Goal: Check status: Check status

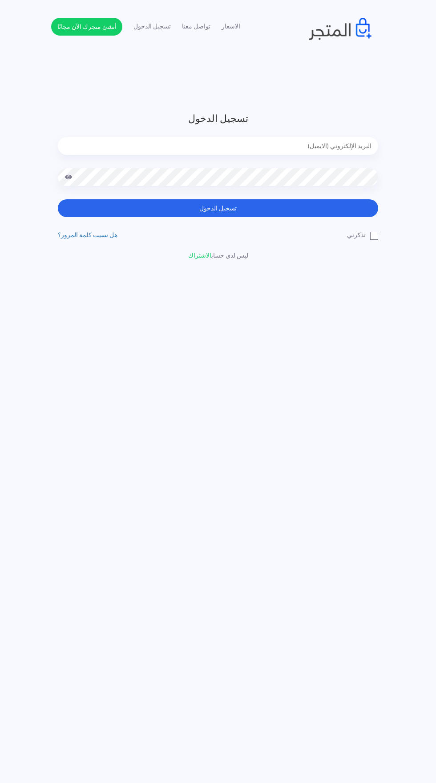
click at [227, 152] on input "email" at bounding box center [218, 146] width 320 height 18
type input "[EMAIL_ADDRESS][DOMAIN_NAME]"
click at [58, 199] on button "تسجيل الدخول" at bounding box center [218, 208] width 320 height 18
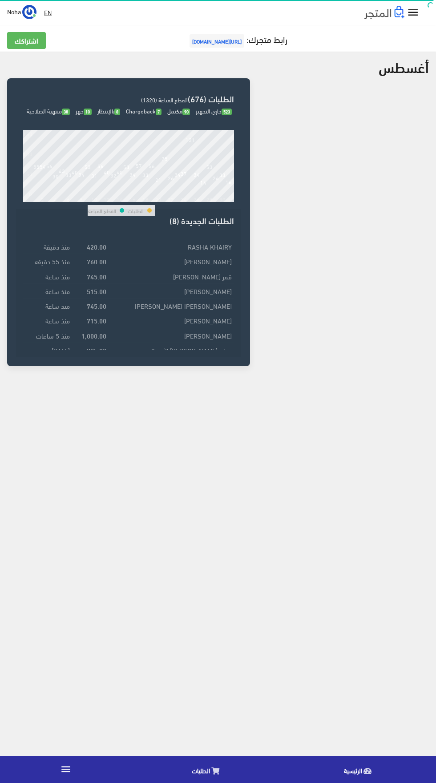
click at [215, 771] on icon at bounding box center [215, 771] width 8 height 7
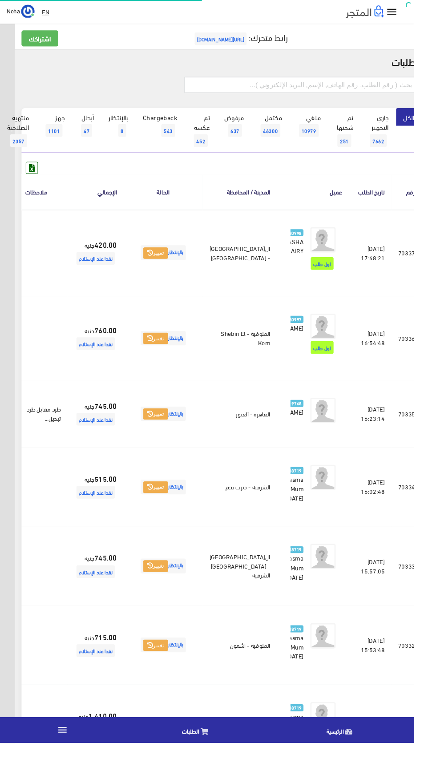
click at [262, 89] on input "text" at bounding box center [317, 89] width 246 height 17
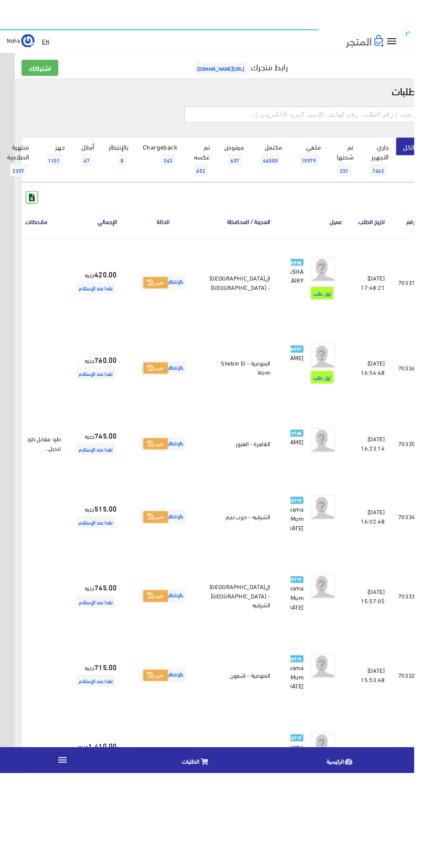
scroll to position [0, -23]
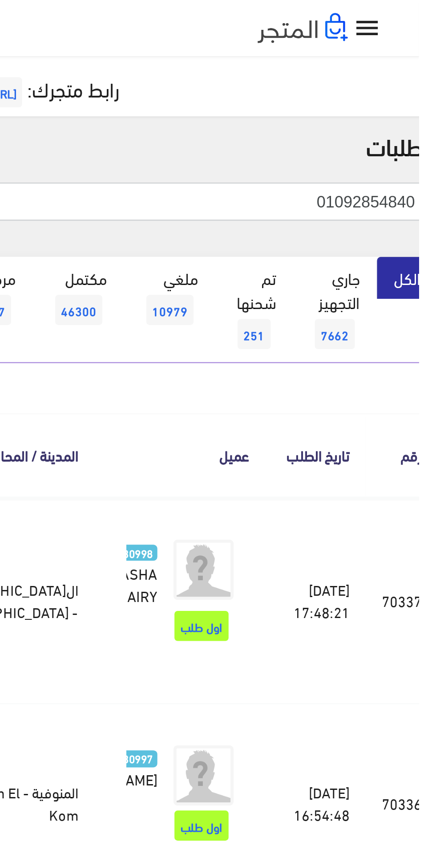
type input "01092854840"
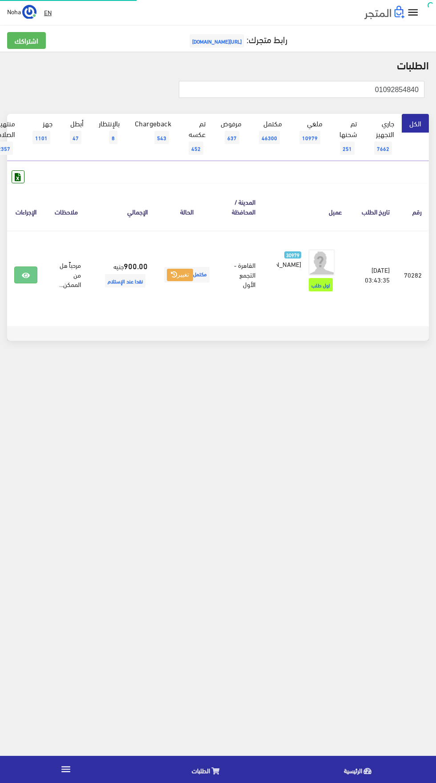
scroll to position [0, -23]
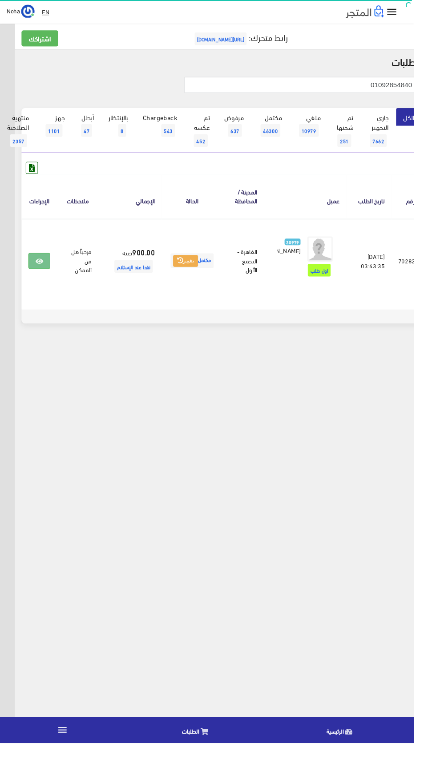
click at [41, 281] on link at bounding box center [41, 275] width 23 height 17
